Goal: Navigation & Orientation: Find specific page/section

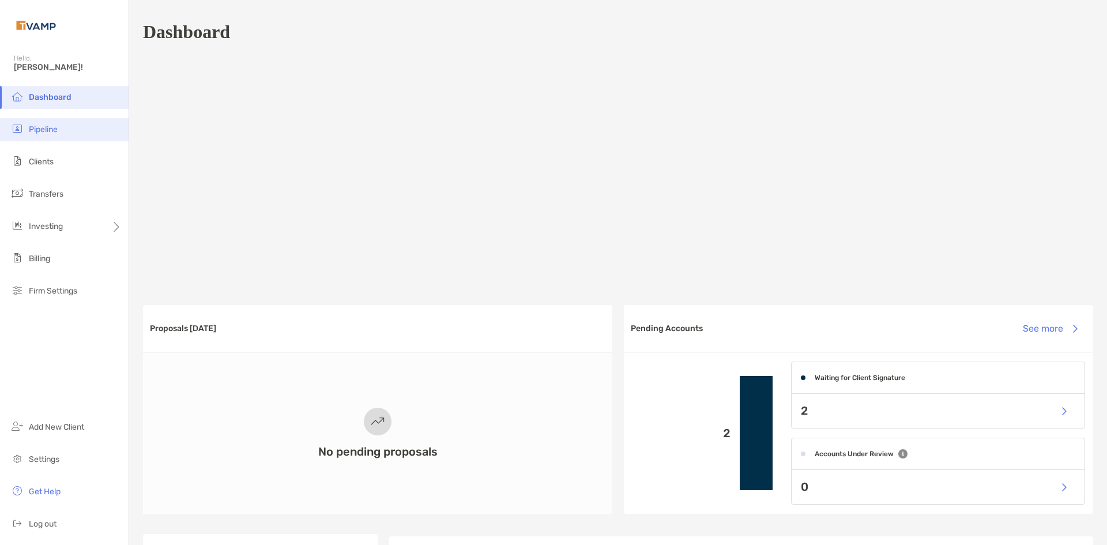
click at [43, 138] on li "Pipeline" at bounding box center [64, 129] width 129 height 23
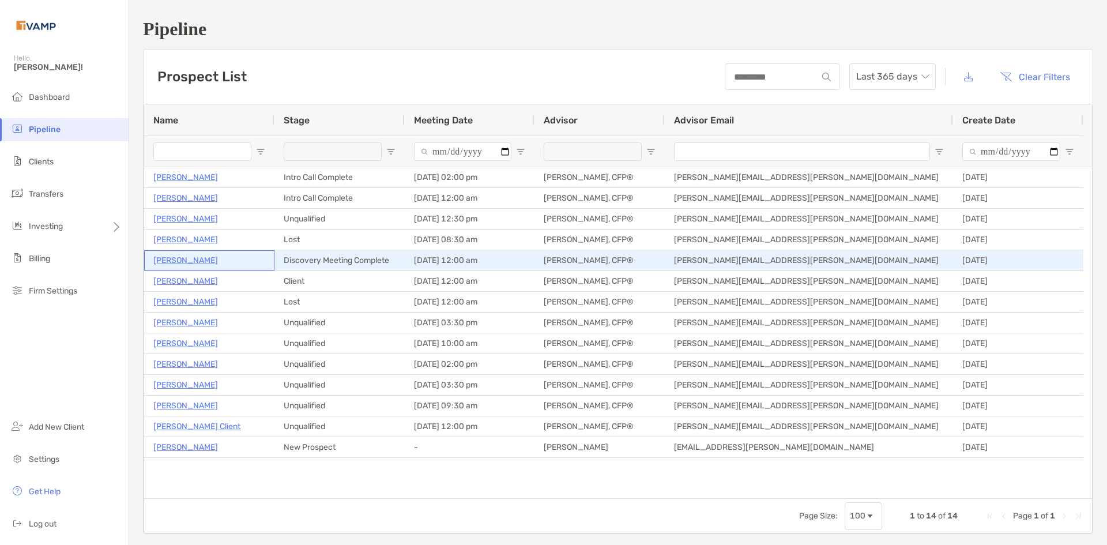
click at [177, 262] on p "Ria Voss" at bounding box center [185, 260] width 65 height 14
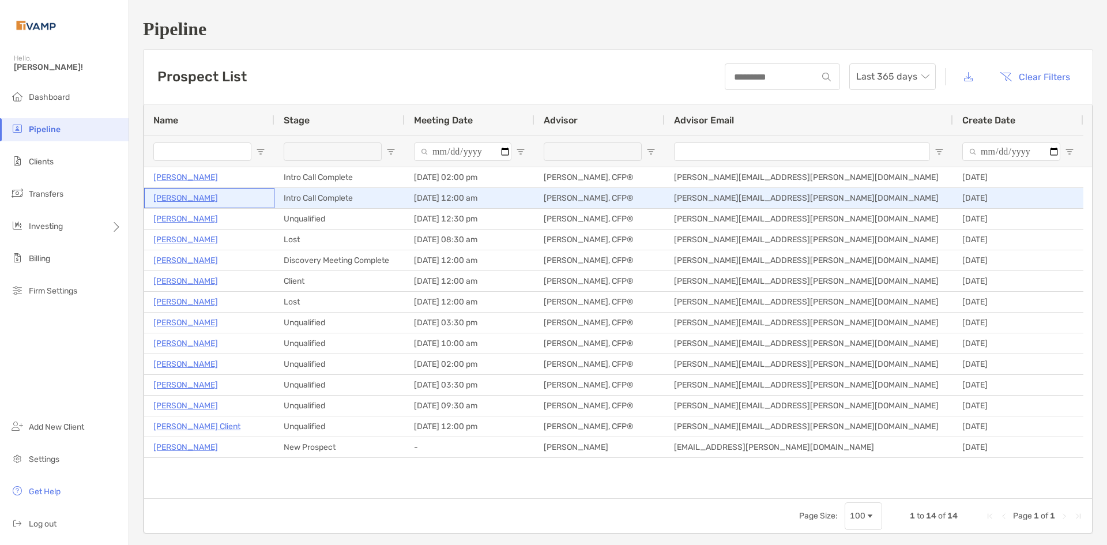
click at [205, 196] on p "[PERSON_NAME]" at bounding box center [185, 198] width 65 height 14
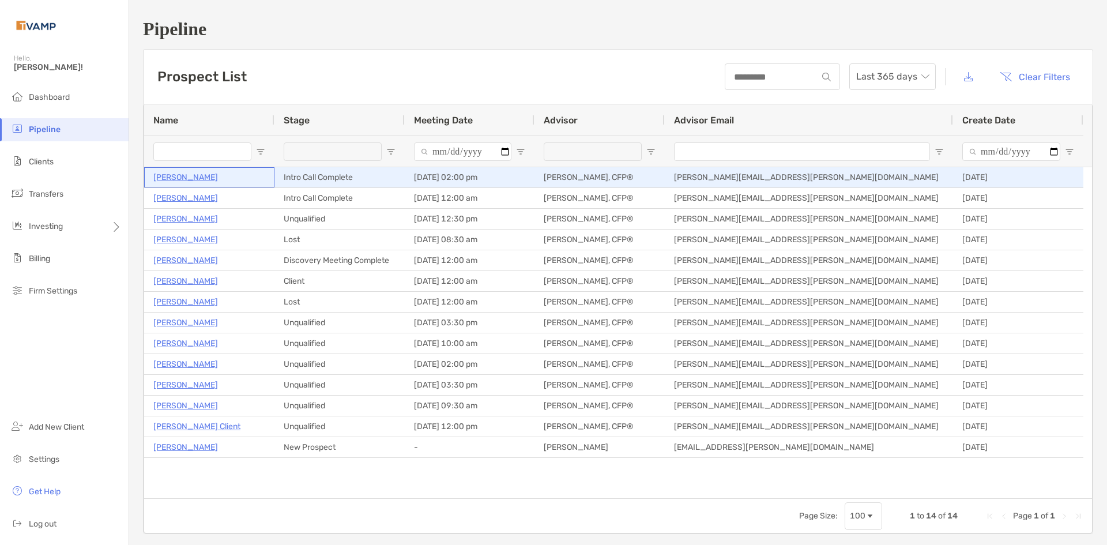
click at [196, 179] on p "[PERSON_NAME]" at bounding box center [185, 177] width 65 height 14
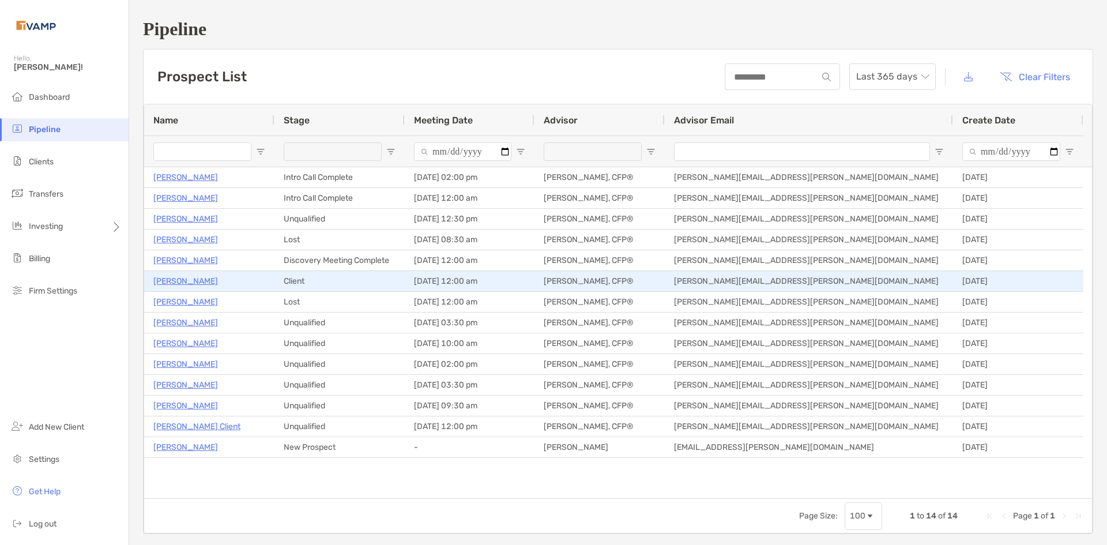
click at [176, 280] on p "[PERSON_NAME]" at bounding box center [185, 281] width 65 height 14
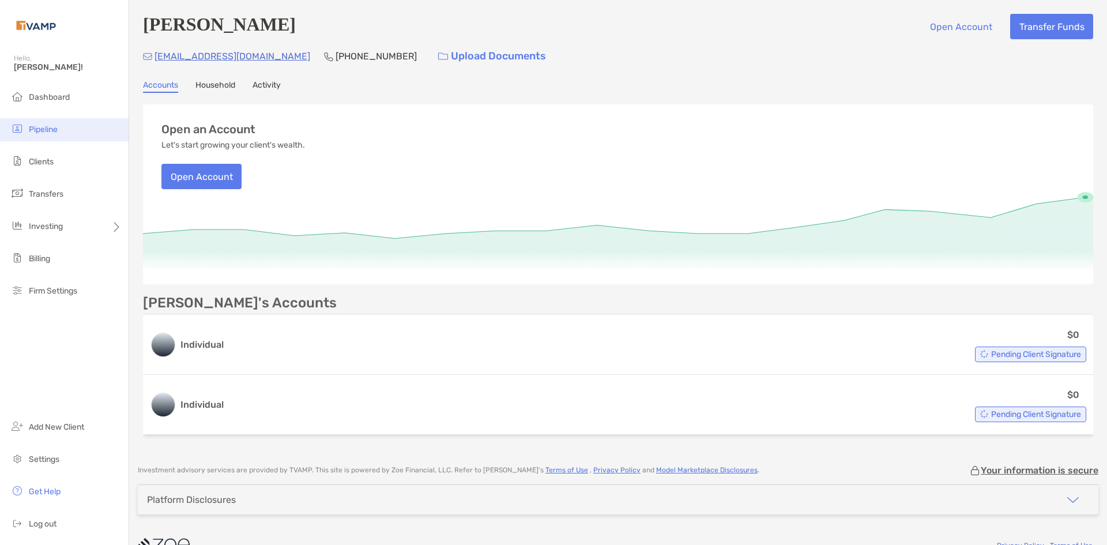
click at [46, 126] on span "Pipeline" at bounding box center [43, 130] width 29 height 10
